Goal: Information Seeking & Learning: Learn about a topic

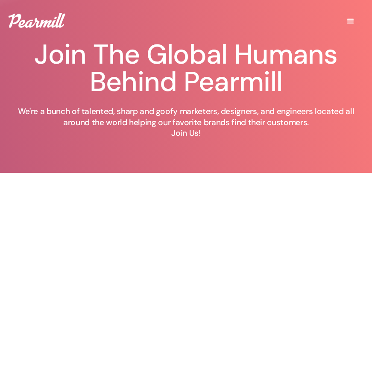
click at [42, 21] on img at bounding box center [37, 20] width 57 height 15
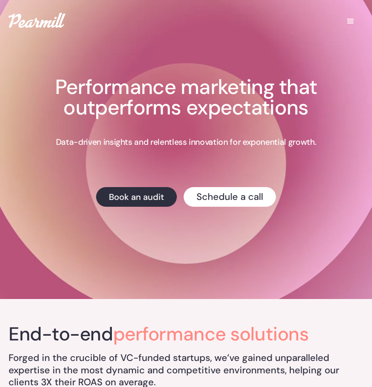
click at [39, 22] on img at bounding box center [37, 20] width 57 height 15
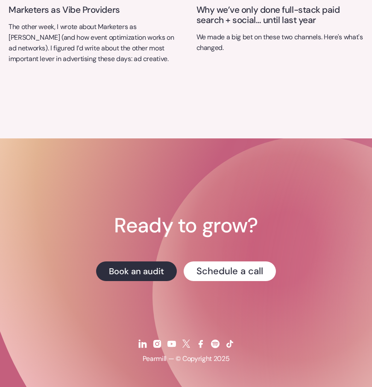
scroll to position [3330, 0]
click at [158, 343] on img at bounding box center [157, 344] width 10 height 10
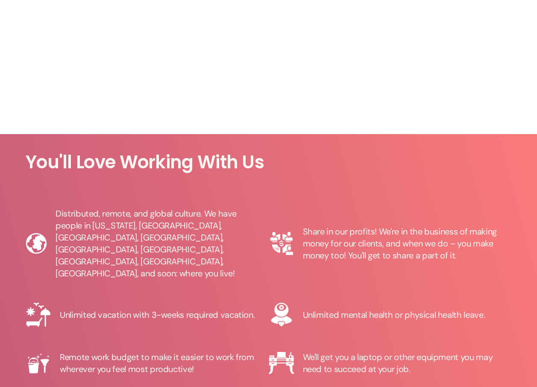
scroll to position [369, 0]
